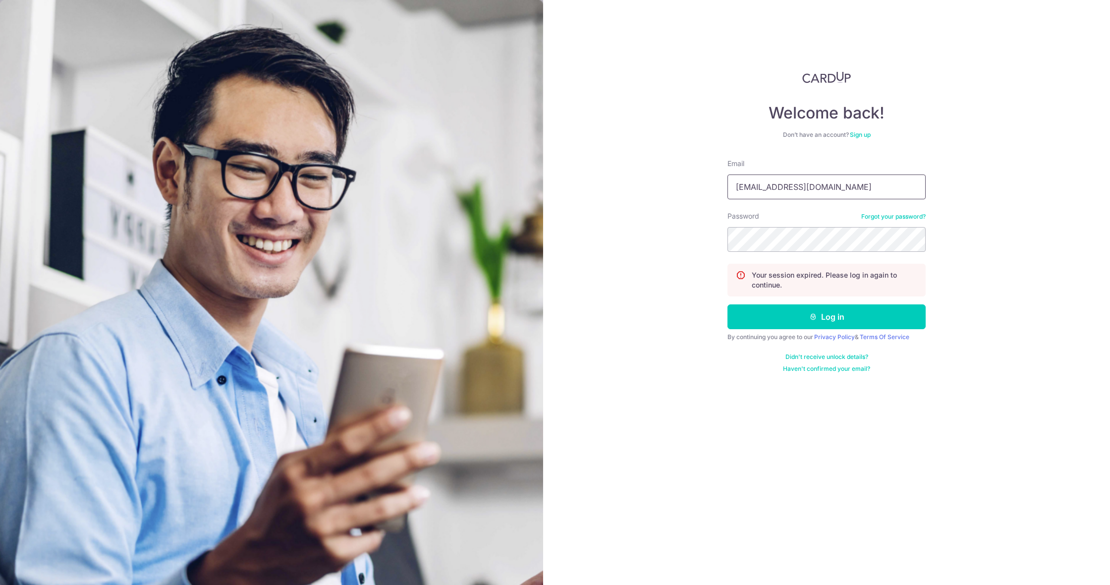
type input "yeahleonchan@gmail.com"
click at [826, 317] on button "Log in" at bounding box center [826, 316] width 198 height 25
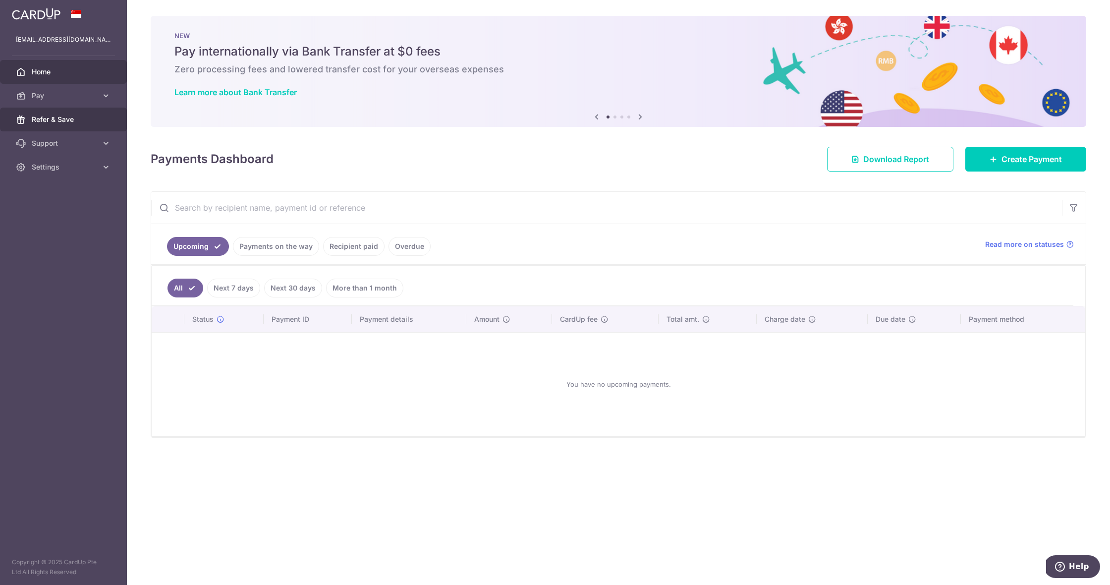
click at [99, 123] on link "Refer & Save" at bounding box center [63, 120] width 127 height 24
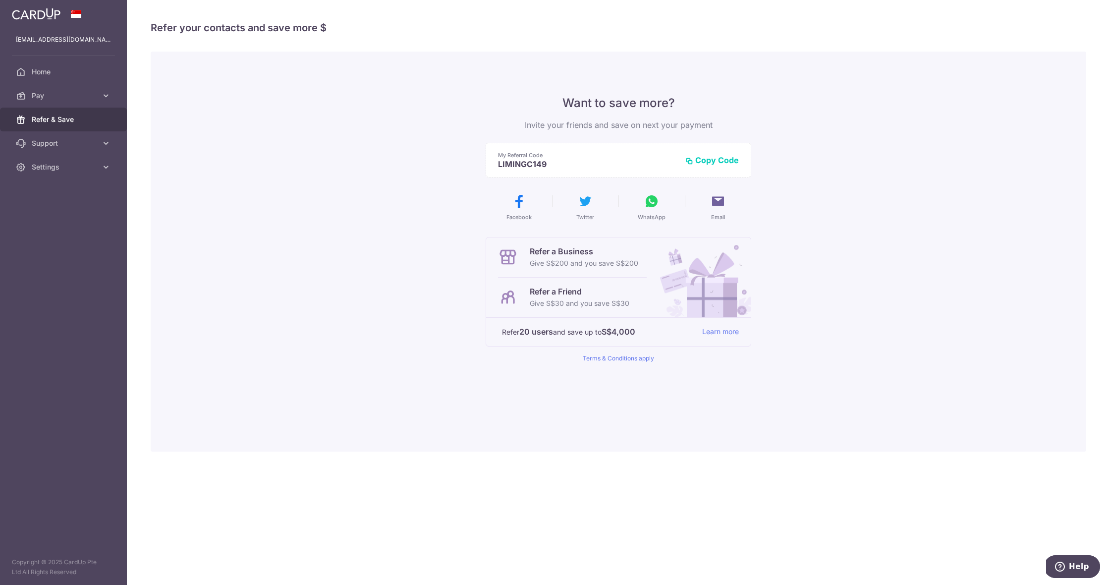
click at [715, 160] on button "Copy Code" at bounding box center [712, 160] width 54 height 10
click at [85, 90] on link "Pay" at bounding box center [63, 96] width 127 height 24
click at [71, 118] on span "Payments" at bounding box center [64, 119] width 65 height 10
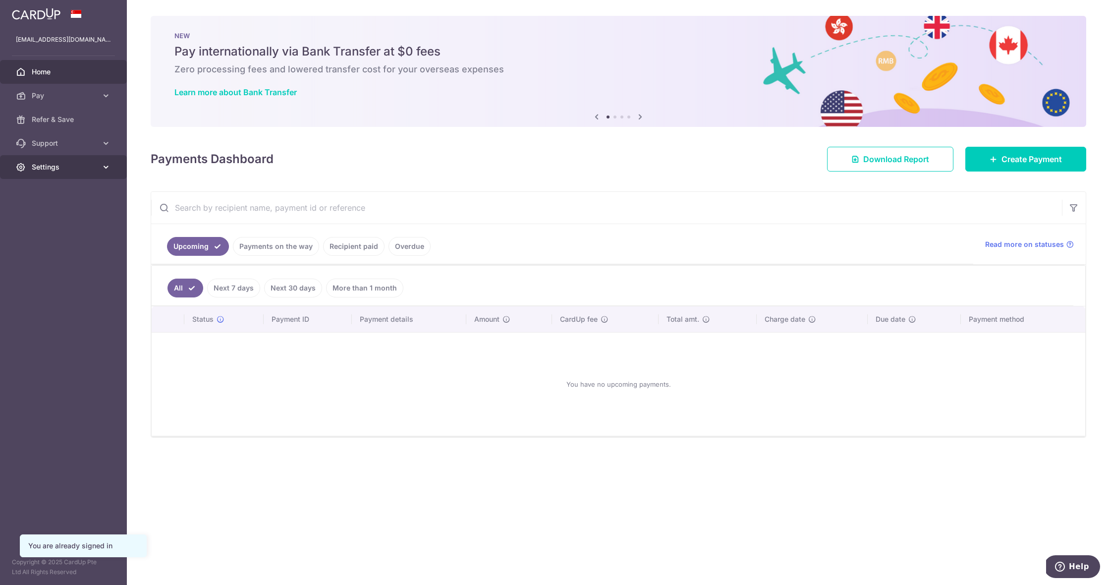
click at [98, 168] on link "Settings" at bounding box center [63, 167] width 127 height 24
click at [66, 221] on link "Logout" at bounding box center [63, 215] width 127 height 24
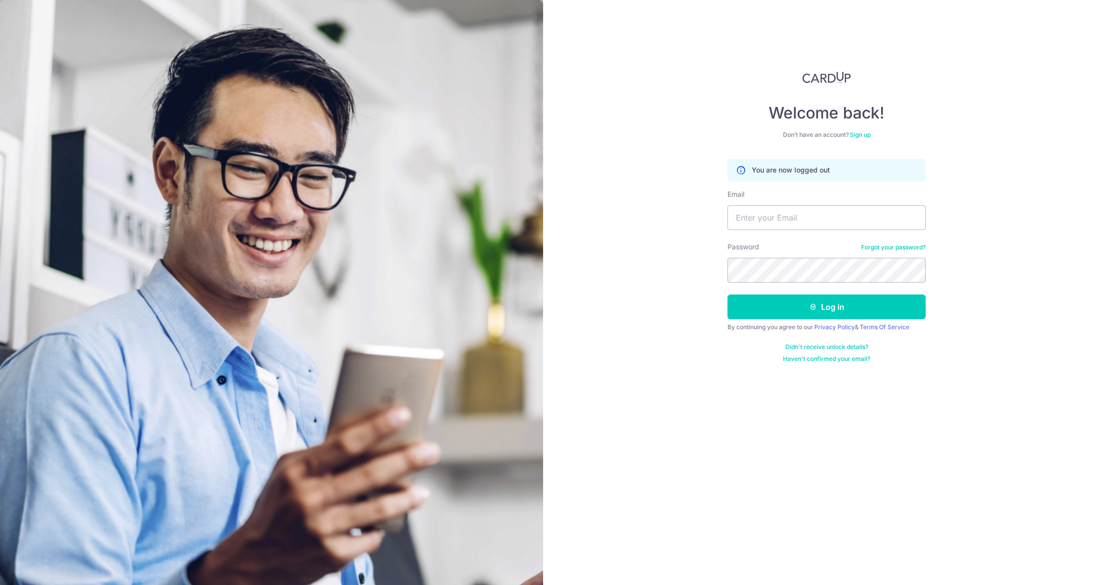
click at [863, 134] on link "Sign up" at bounding box center [860, 134] width 21 height 7
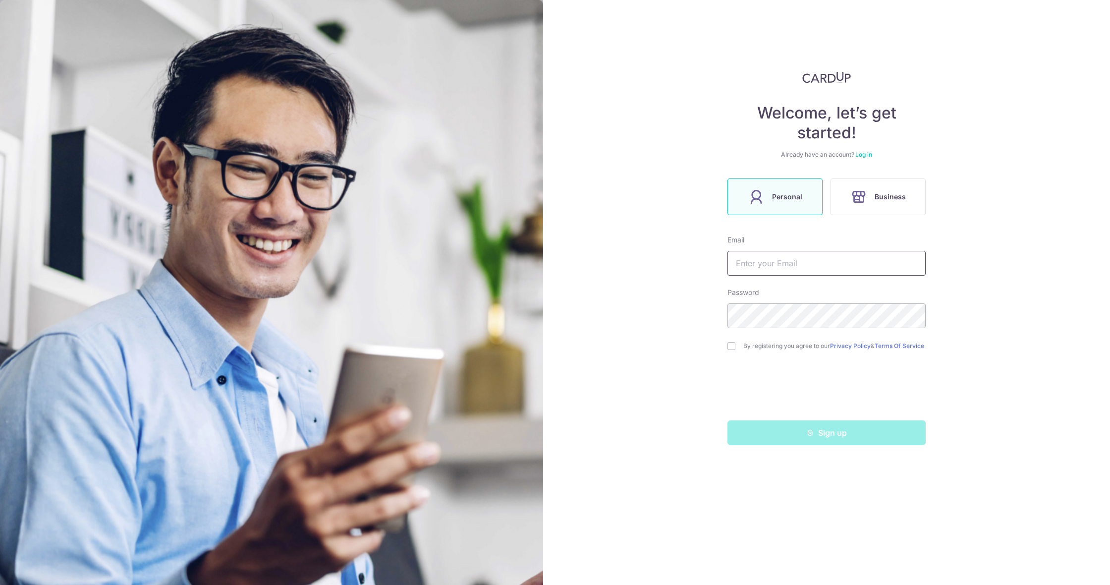
click at [805, 264] on input "text" at bounding box center [826, 263] width 198 height 25
drag, startPoint x: 733, startPoint y: 348, endPoint x: 737, endPoint y: 353, distance: 6.3
click at [733, 348] on input "checkbox" at bounding box center [731, 346] width 8 height 8
checkbox input "true"
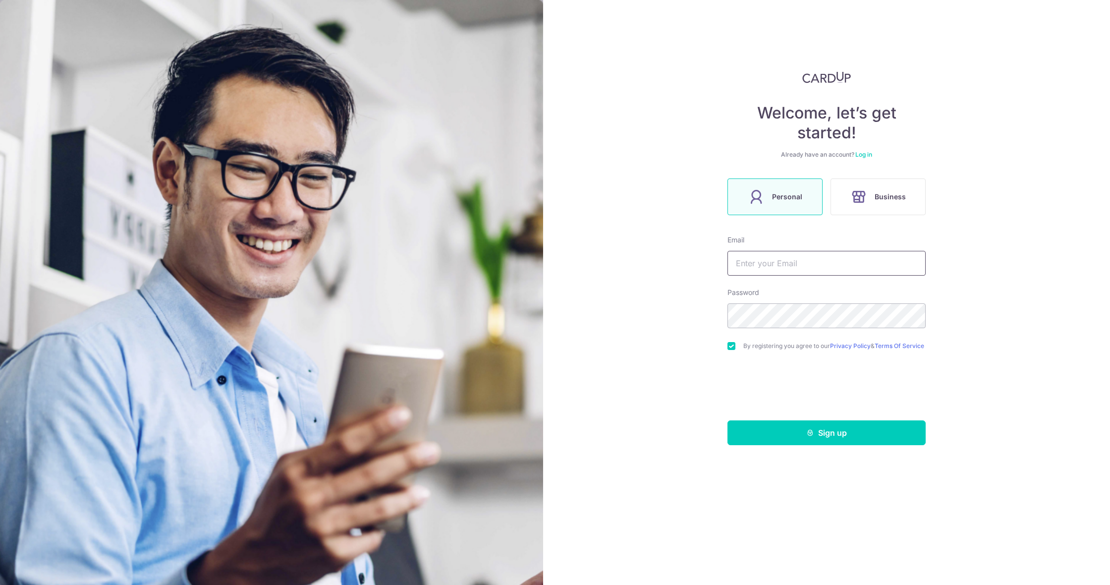
click at [786, 270] on input "text" at bounding box center [826, 263] width 198 height 25
type input "[EMAIL_ADDRESS][DOMAIN_NAME]"
click at [816, 430] on button "Sign up" at bounding box center [826, 432] width 198 height 25
